Goal: Information Seeking & Learning: Learn about a topic

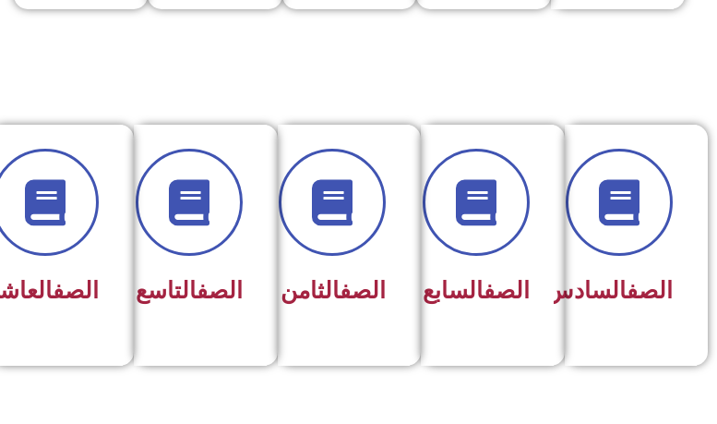
scroll to position [831, 0]
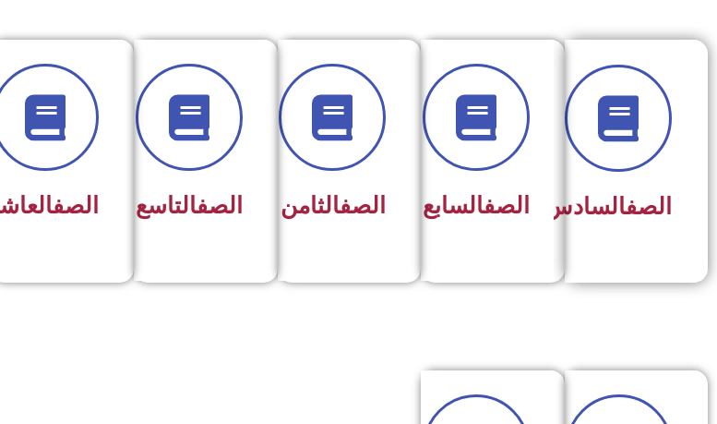
click at [655, 220] on span "الصف السادس" at bounding box center [608, 206] width 127 height 27
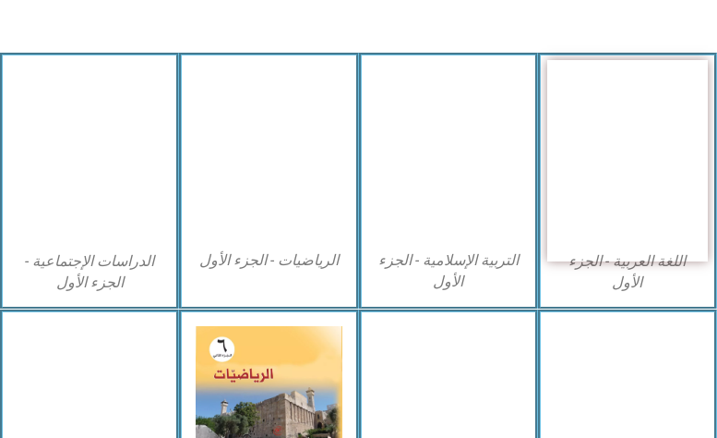
scroll to position [521, 0]
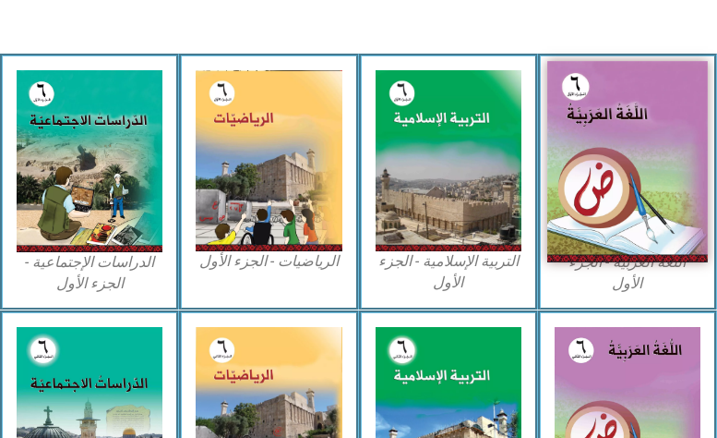
click at [681, 196] on img at bounding box center [627, 161] width 161 height 201
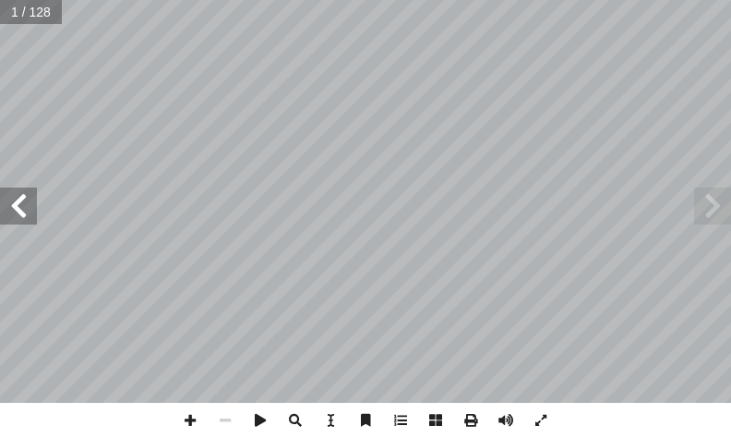
click at [32, 217] on span at bounding box center [18, 205] width 37 height 37
click at [30, 192] on span at bounding box center [18, 205] width 37 height 37
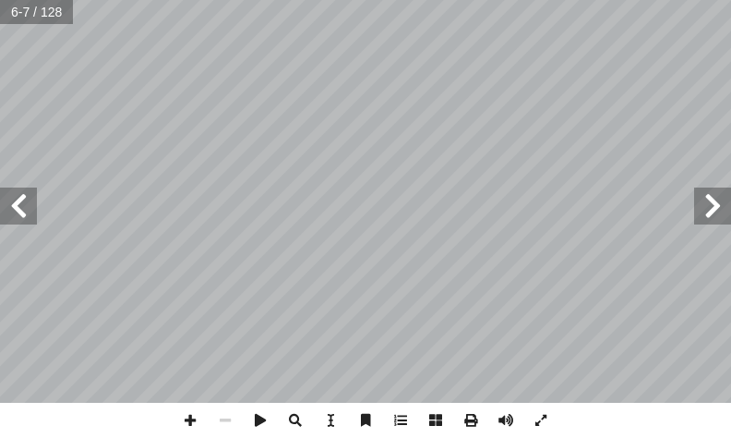
click at [30, 192] on span at bounding box center [18, 205] width 37 height 37
click at [181, 417] on span at bounding box center [190, 420] width 35 height 35
click at [530, 420] on span at bounding box center [540, 420] width 35 height 35
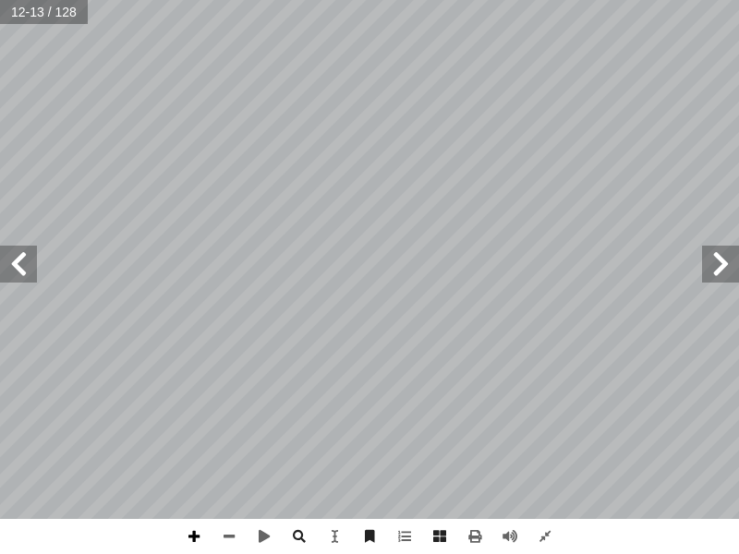
click at [188, 437] on span at bounding box center [193, 536] width 35 height 35
click at [230, 437] on span at bounding box center [228, 536] width 35 height 35
click at [0, 0] on input "text" at bounding box center [44, 12] width 88 height 24
